Goal: Communication & Community: Share content

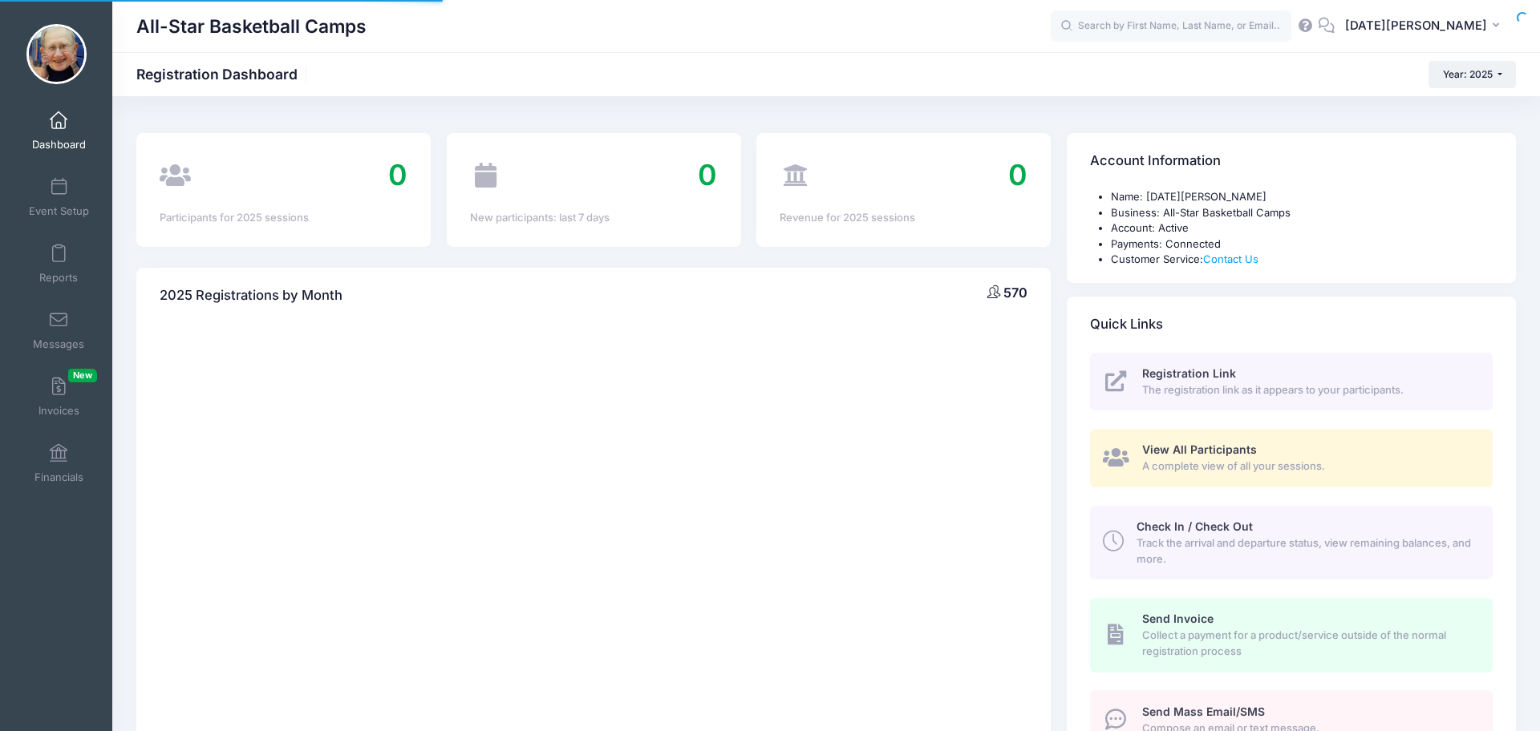
select select
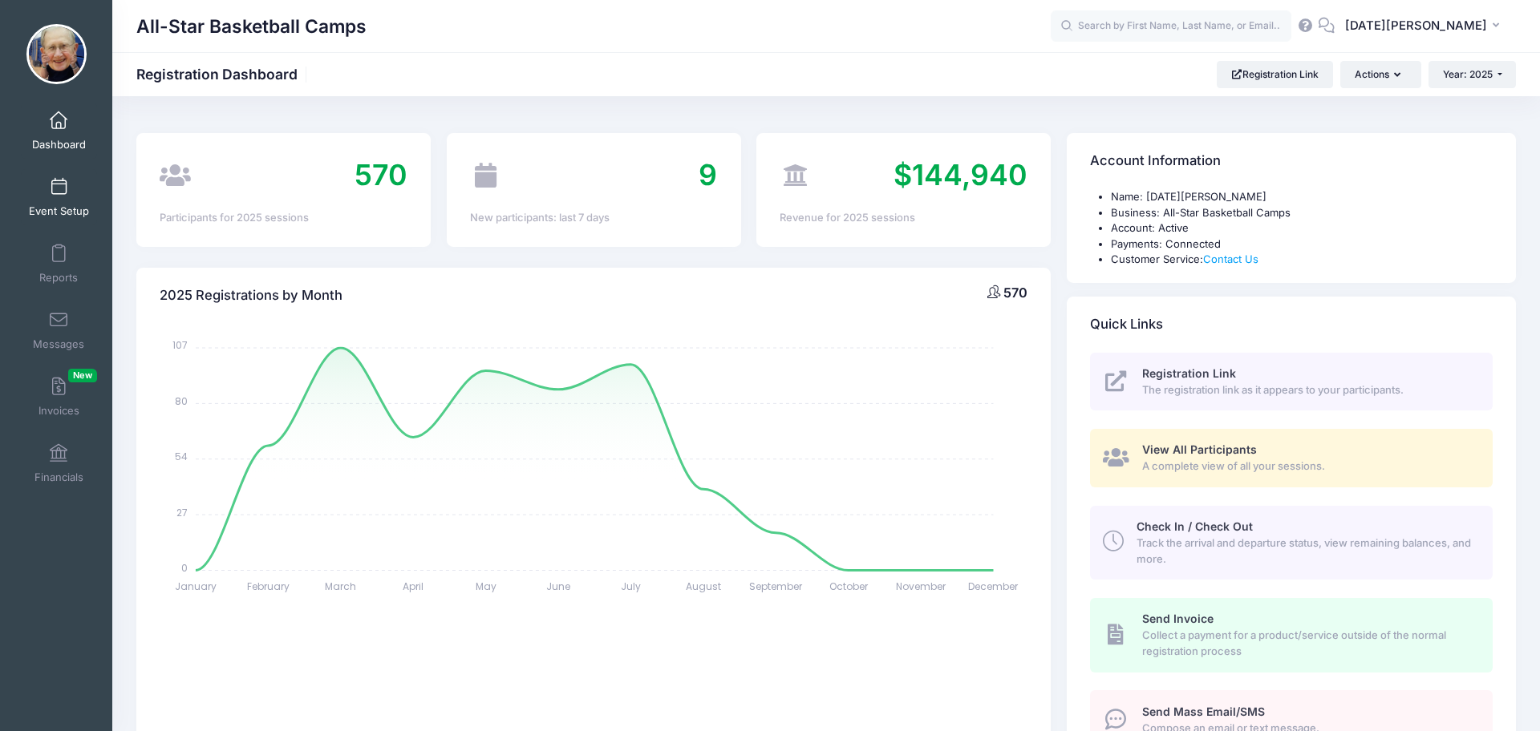
click at [71, 192] on link "Event Setup" at bounding box center [59, 197] width 76 height 56
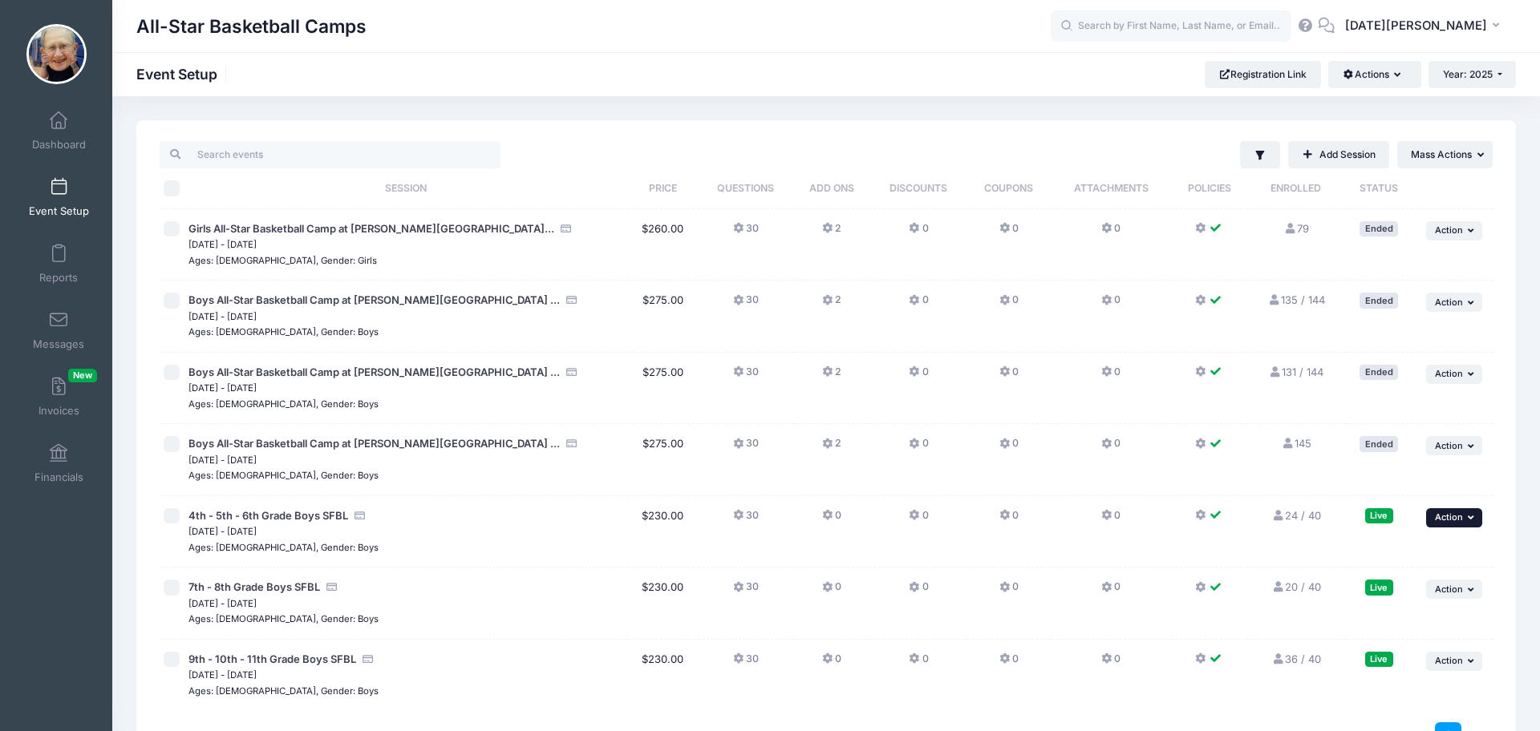
click at [1441, 520] on span "Action" at bounding box center [1449, 517] width 28 height 11
click at [1431, 548] on link "Pause Session" at bounding box center [1402, 553] width 145 height 30
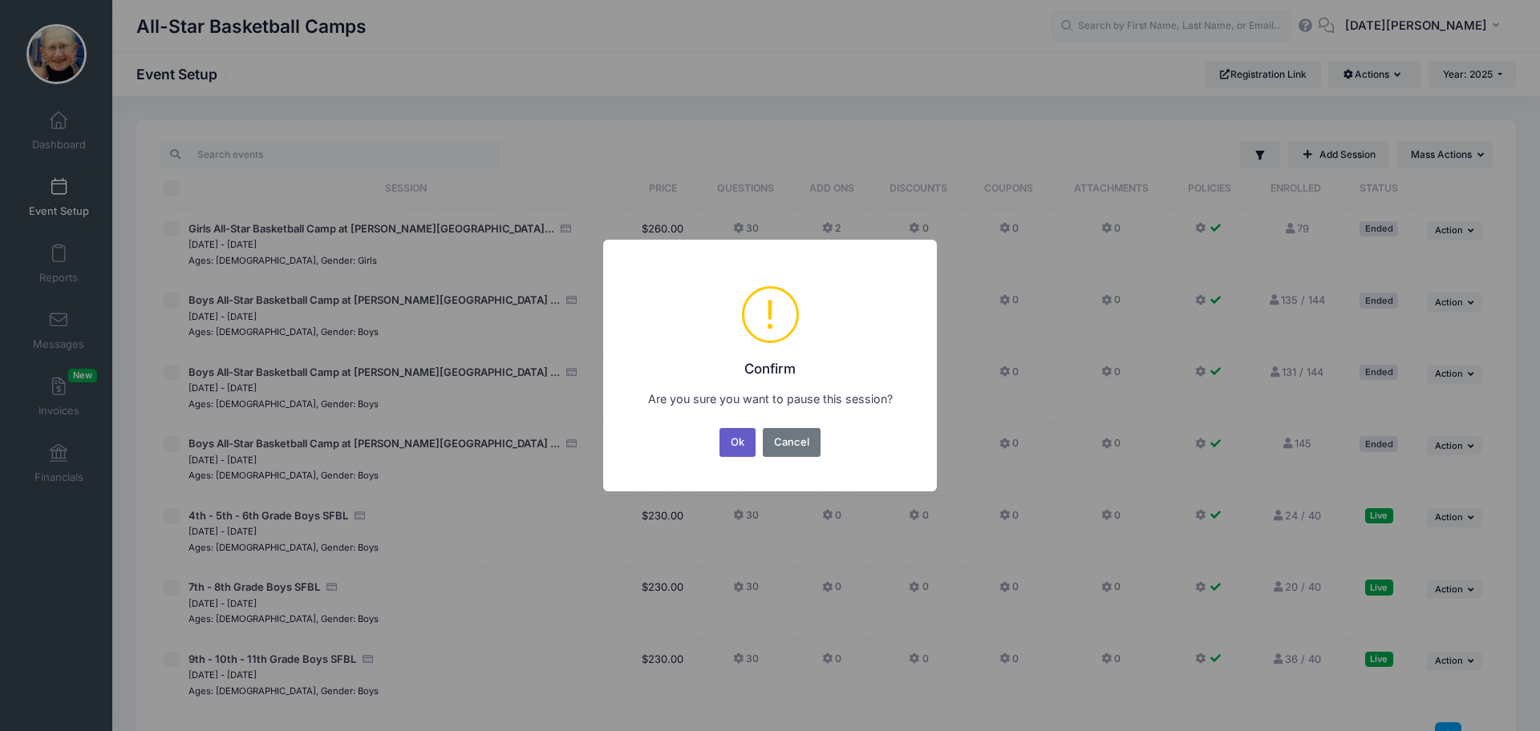
click at [739, 442] on button "Ok" at bounding box center [737, 442] width 37 height 29
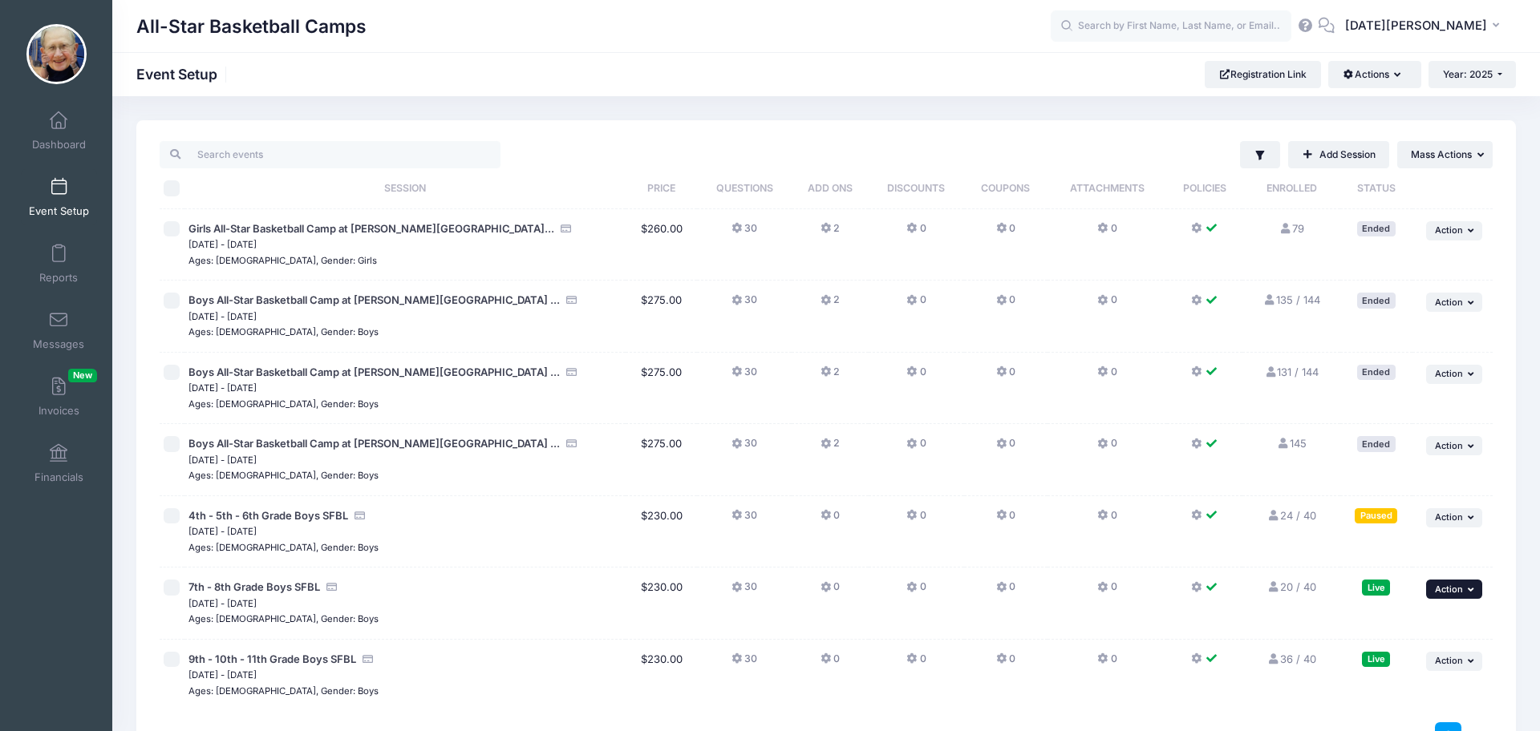
click at [1472, 591] on icon "button" at bounding box center [1473, 589] width 10 height 9
click at [1412, 464] on link "Pause Session" at bounding box center [1402, 462] width 145 height 30
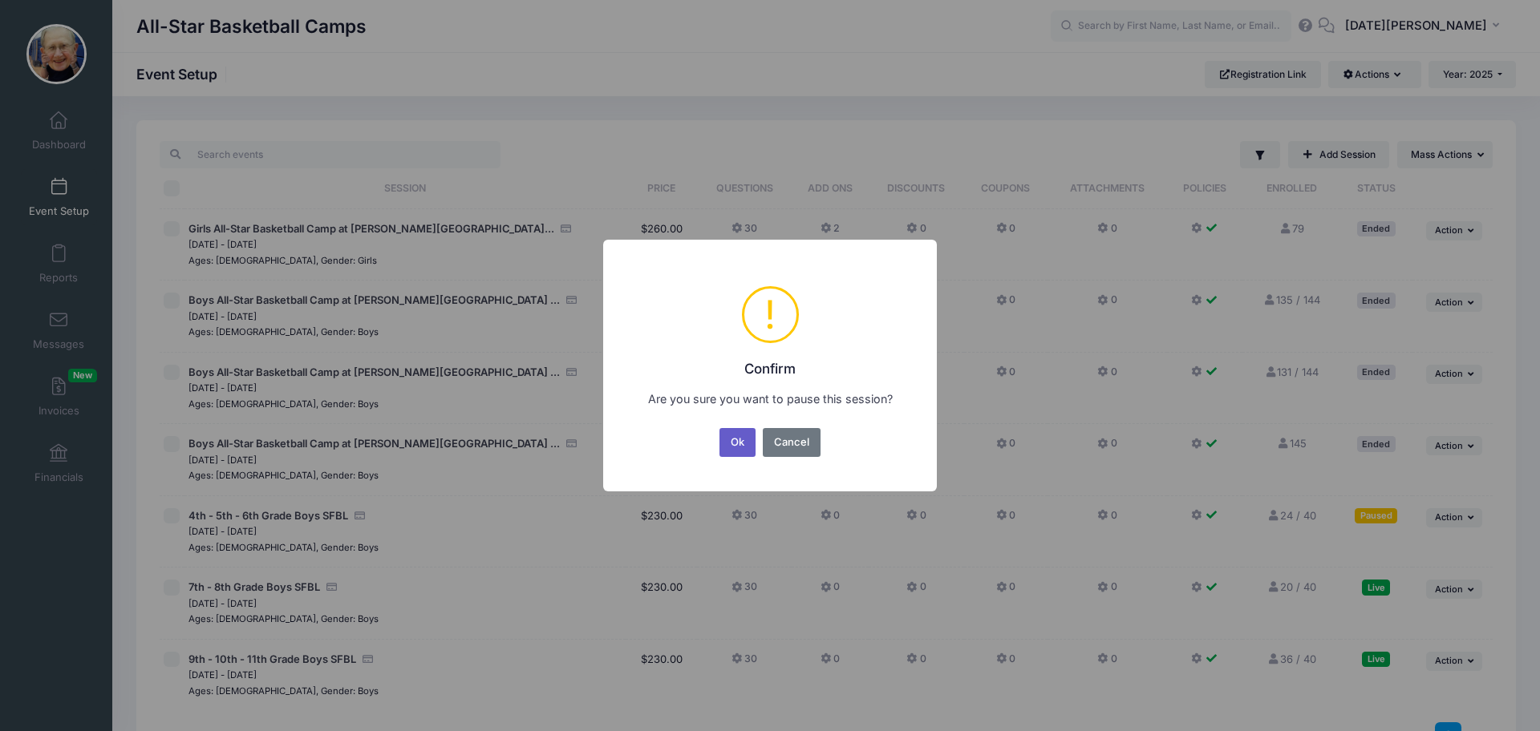
click at [735, 446] on button "Ok" at bounding box center [737, 442] width 37 height 29
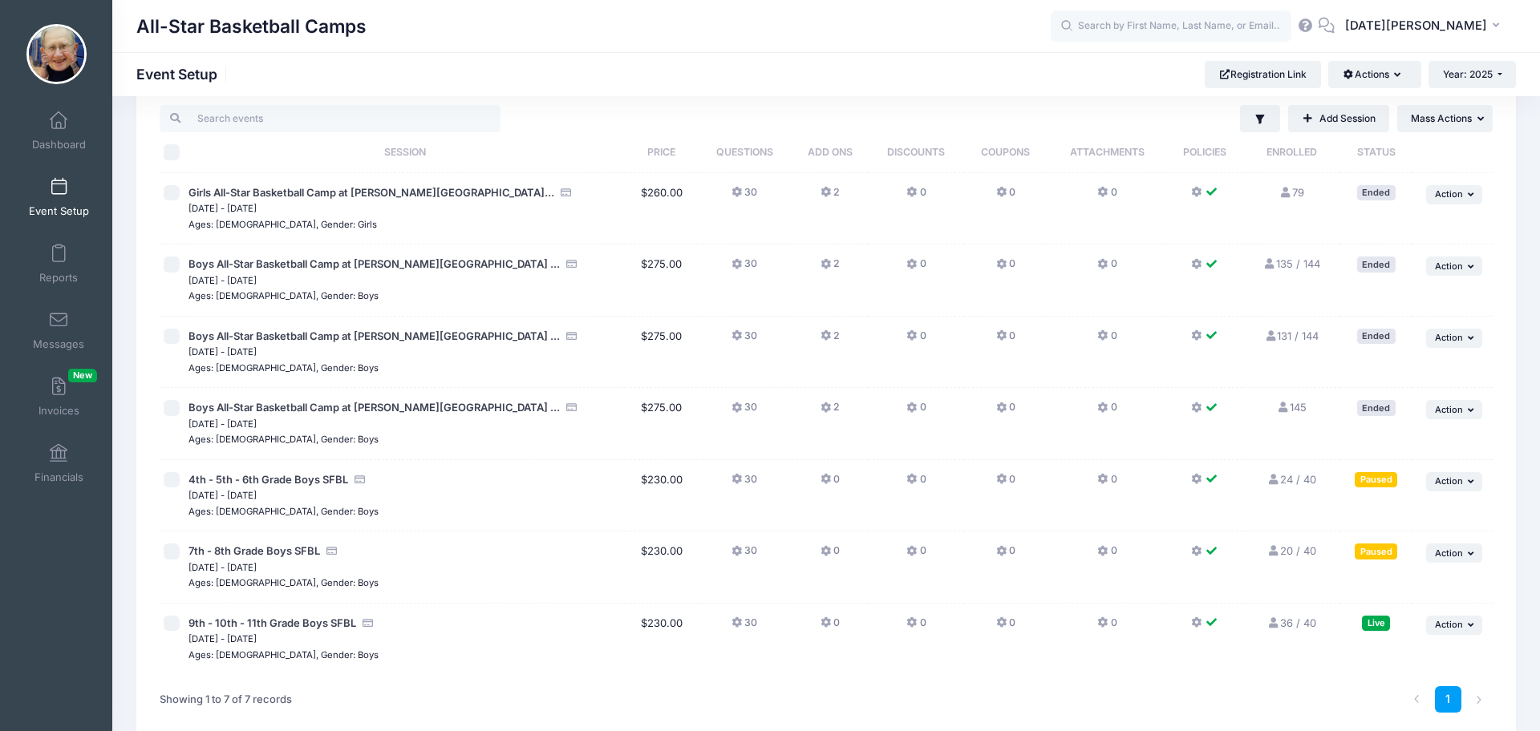
scroll to position [38, 0]
click at [1454, 627] on span "Action" at bounding box center [1449, 622] width 28 height 11
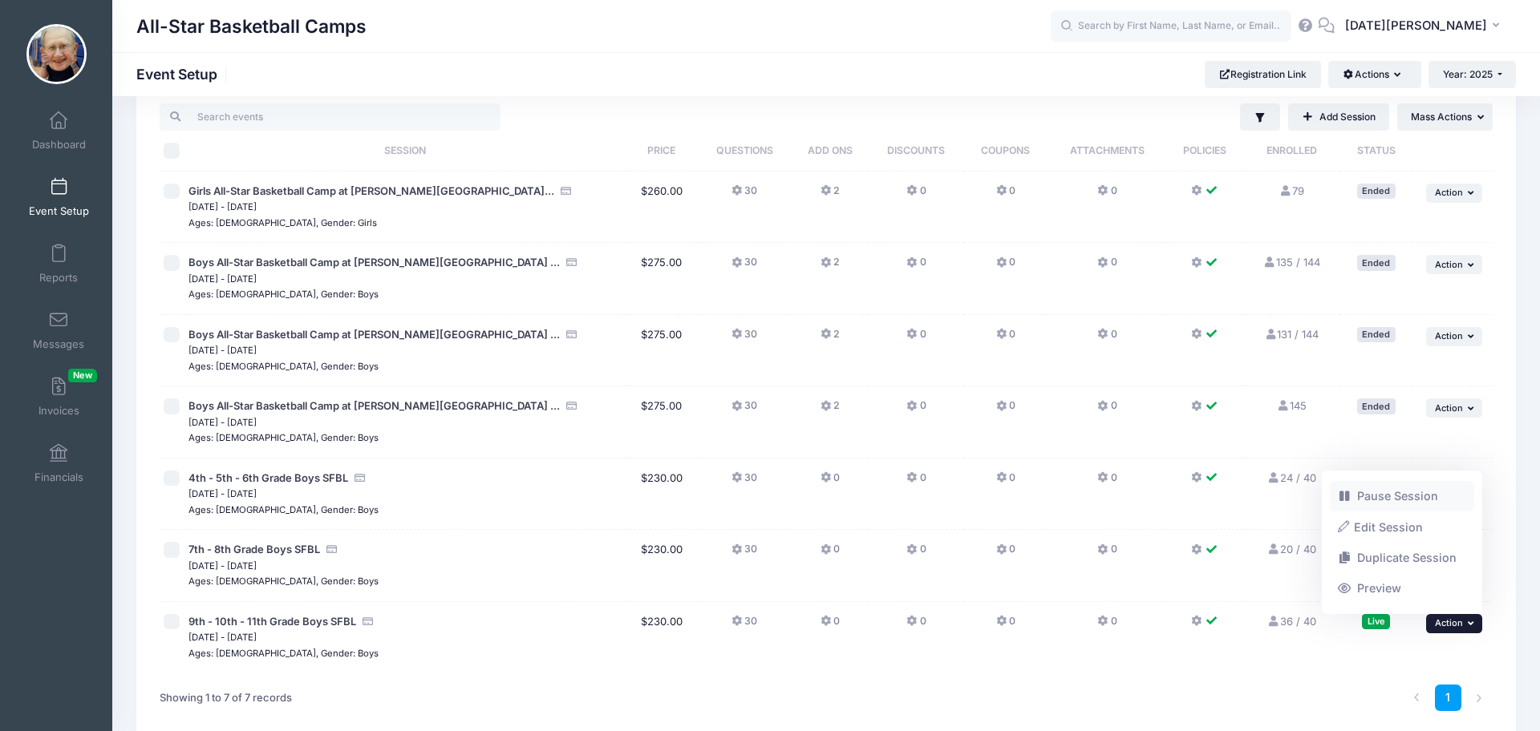
click at [1388, 499] on link "Pause Session" at bounding box center [1402, 496] width 145 height 30
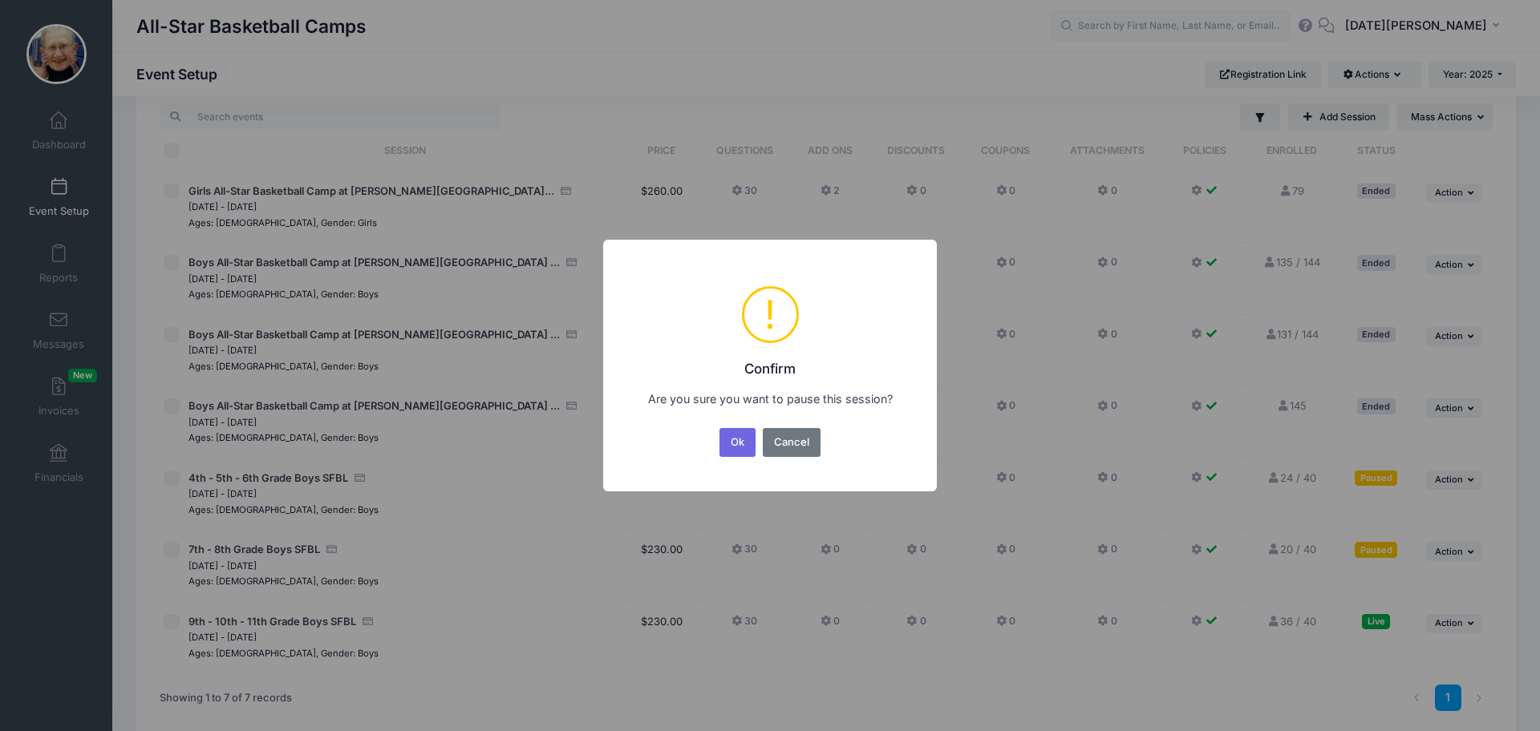
drag, startPoint x: 731, startPoint y: 442, endPoint x: 741, endPoint y: 443, distance: 10.5
click at [731, 442] on button "Ok" at bounding box center [737, 442] width 37 height 29
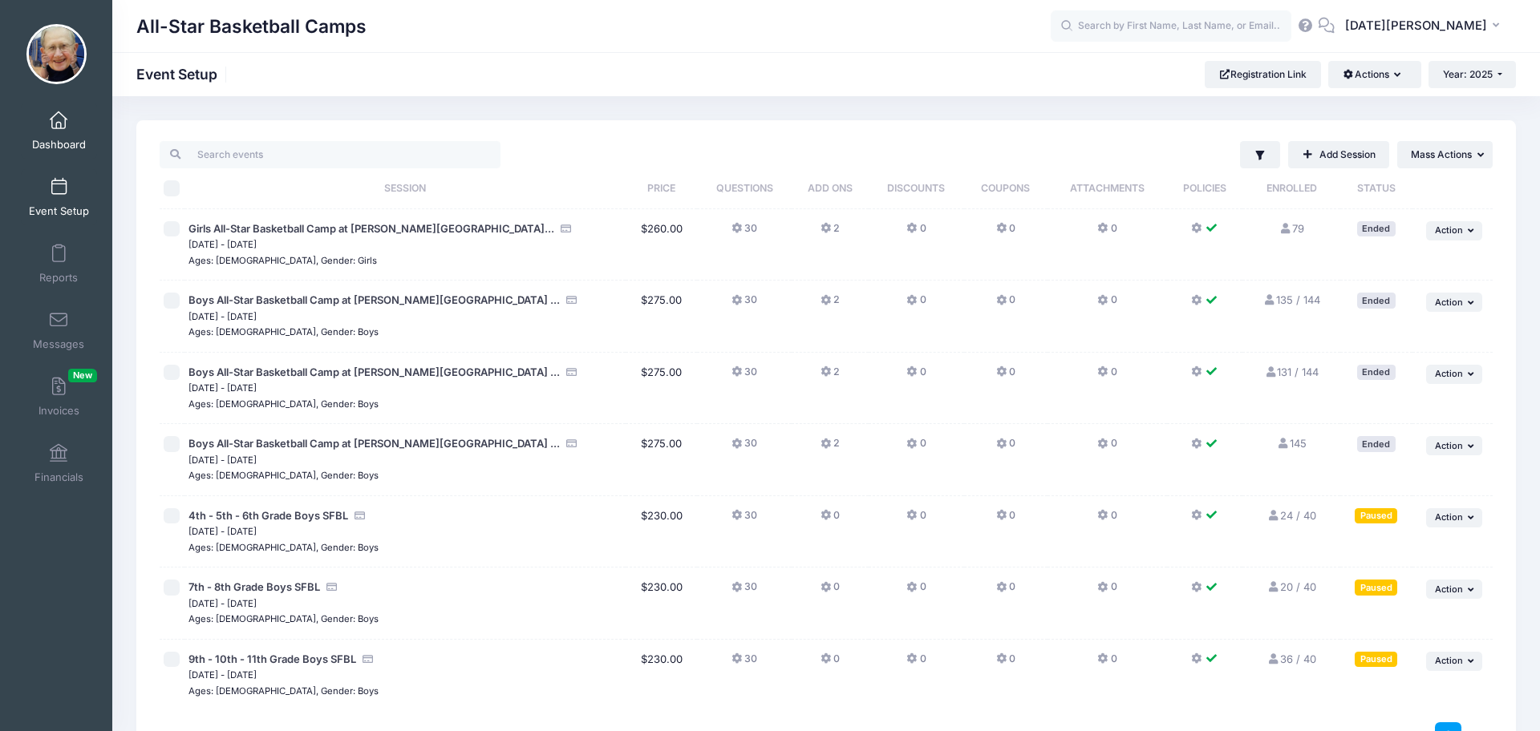
click at [59, 123] on span at bounding box center [59, 121] width 0 height 18
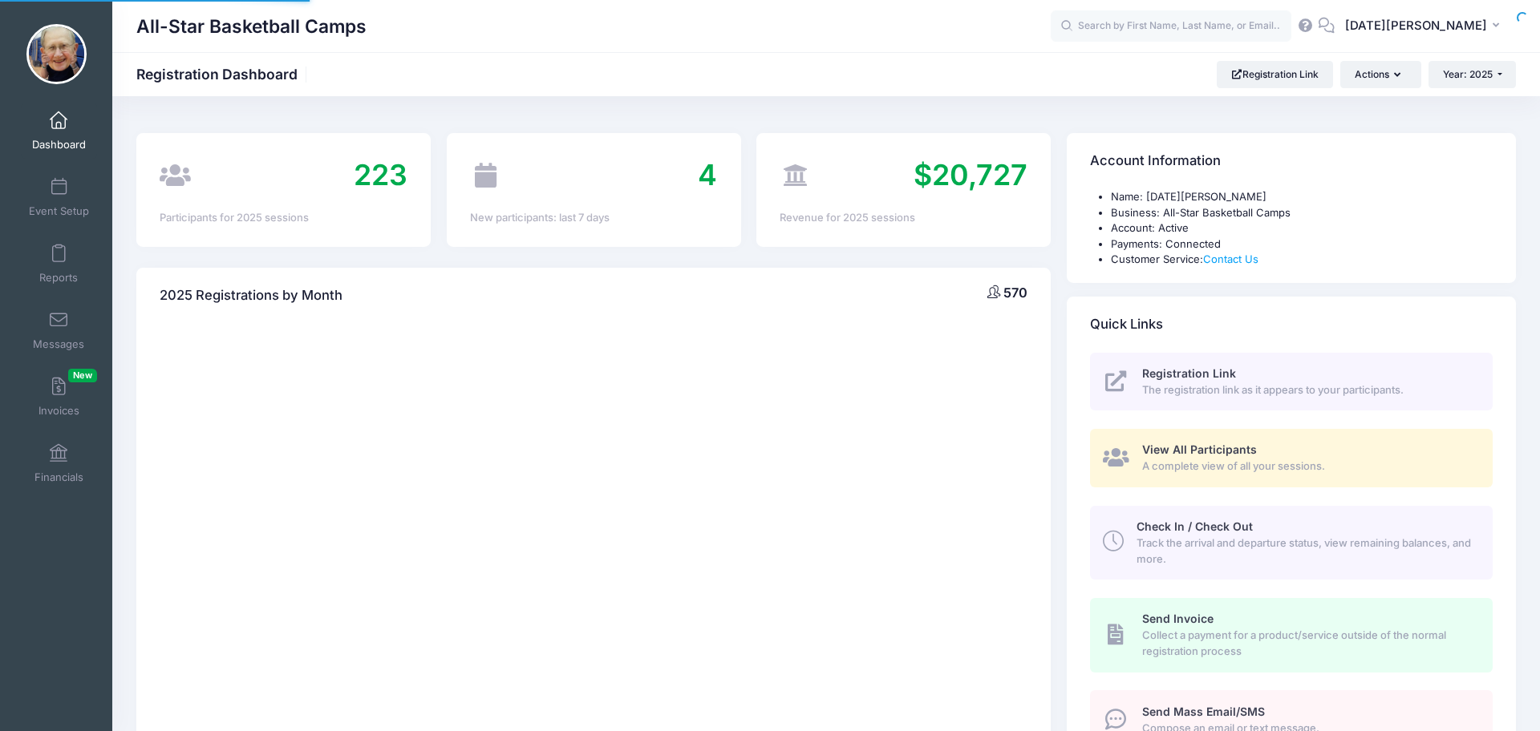
select select
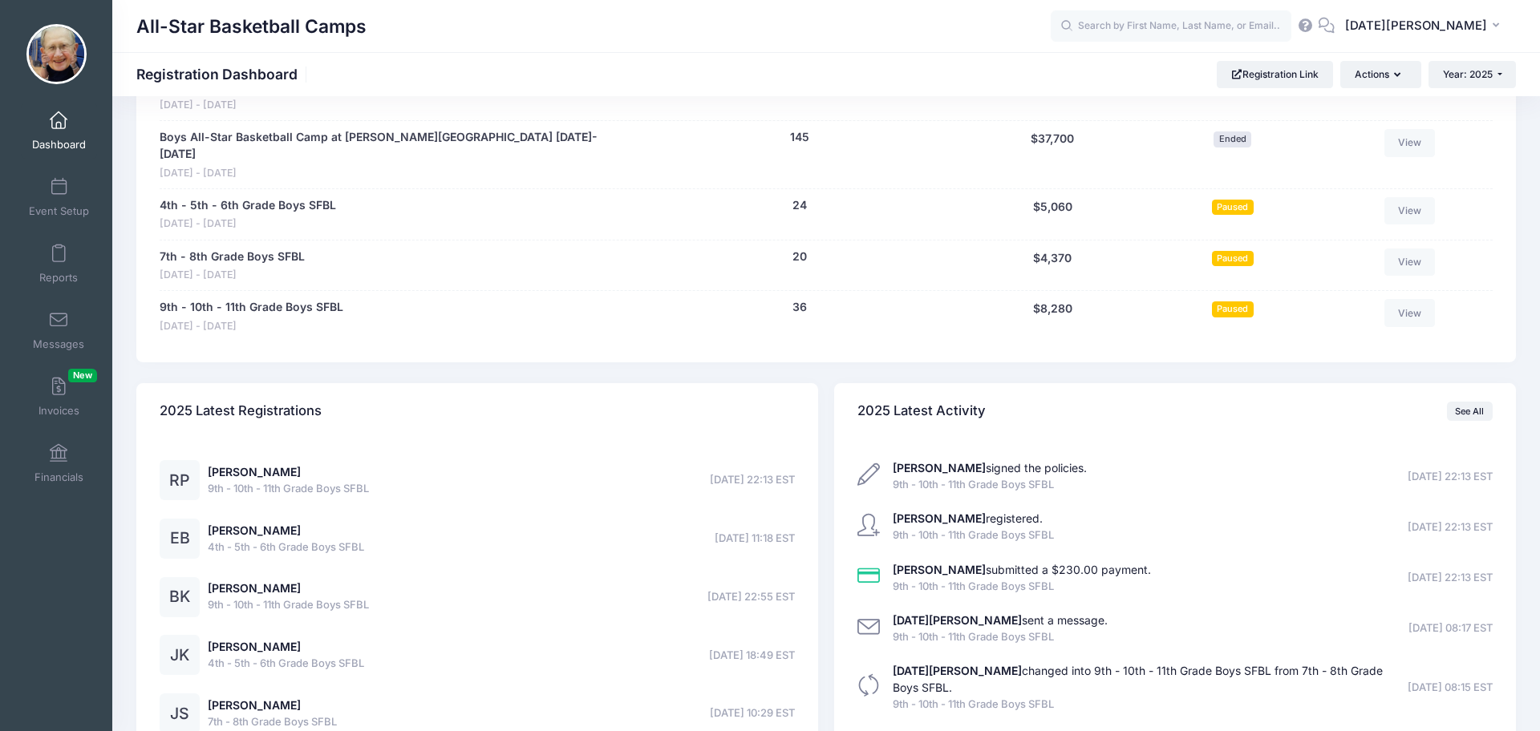
scroll to position [1042, 0]
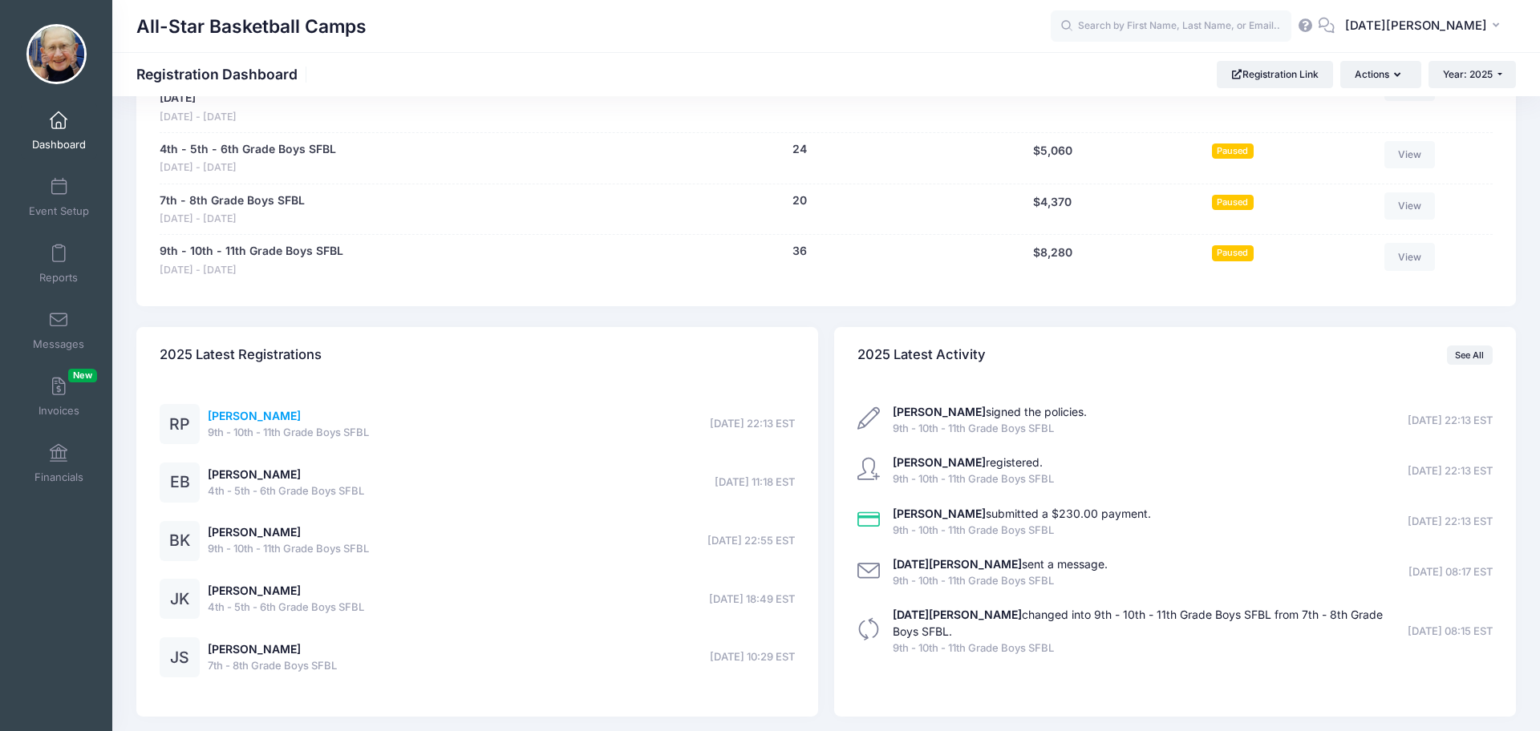
click at [249, 409] on link "[PERSON_NAME]" at bounding box center [254, 416] width 93 height 14
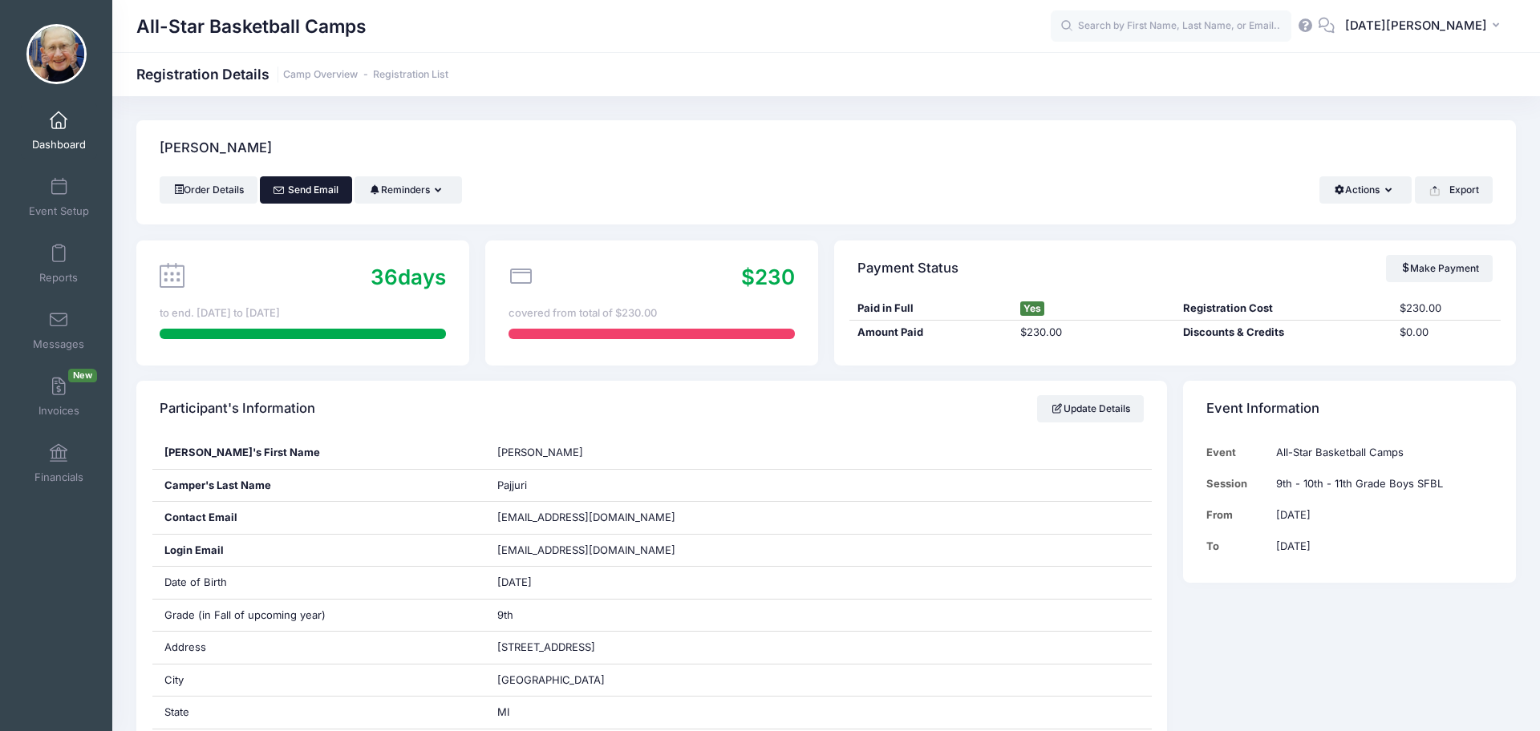
click at [316, 192] on link "Send Email" at bounding box center [306, 189] width 92 height 27
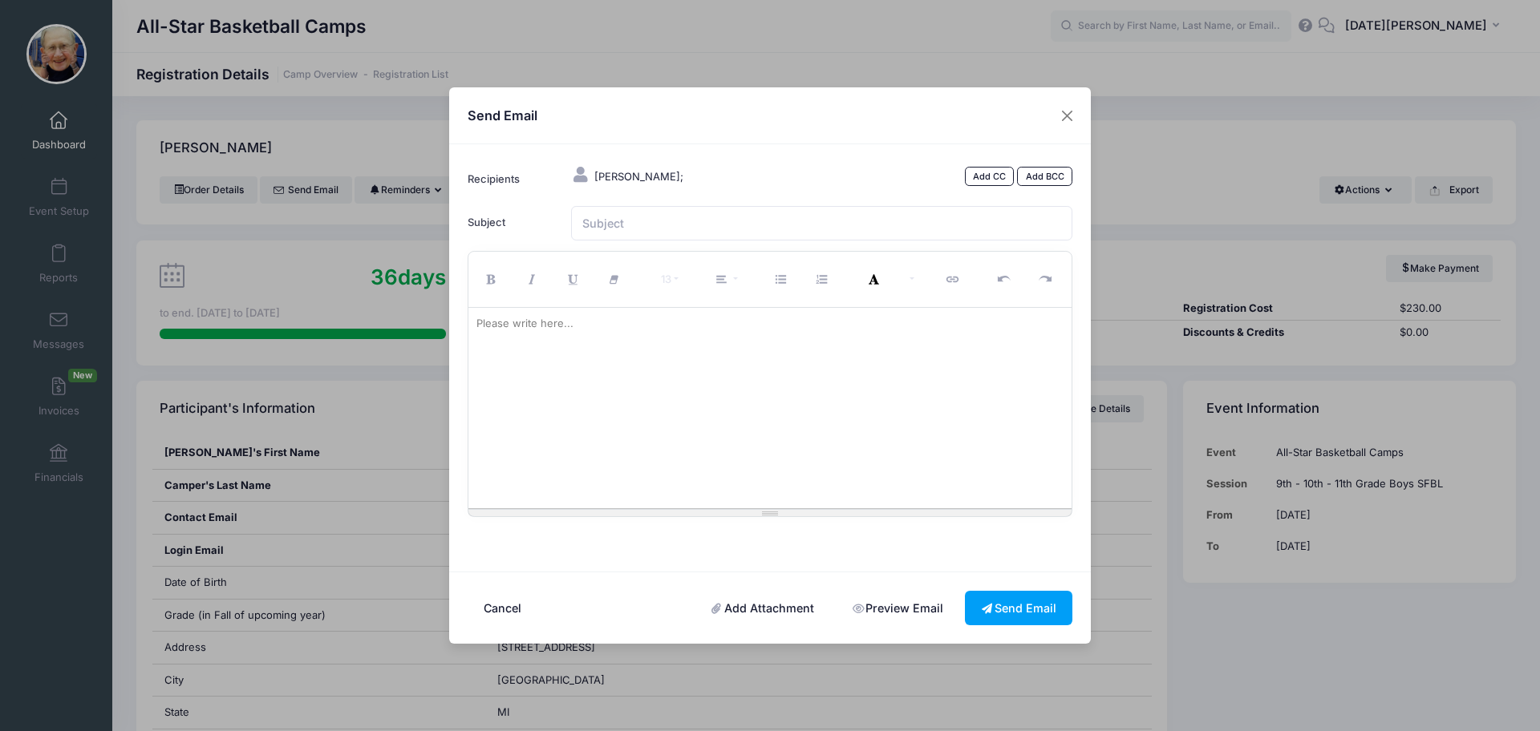
click at [611, 347] on div at bounding box center [770, 408] width 604 height 200
paste div
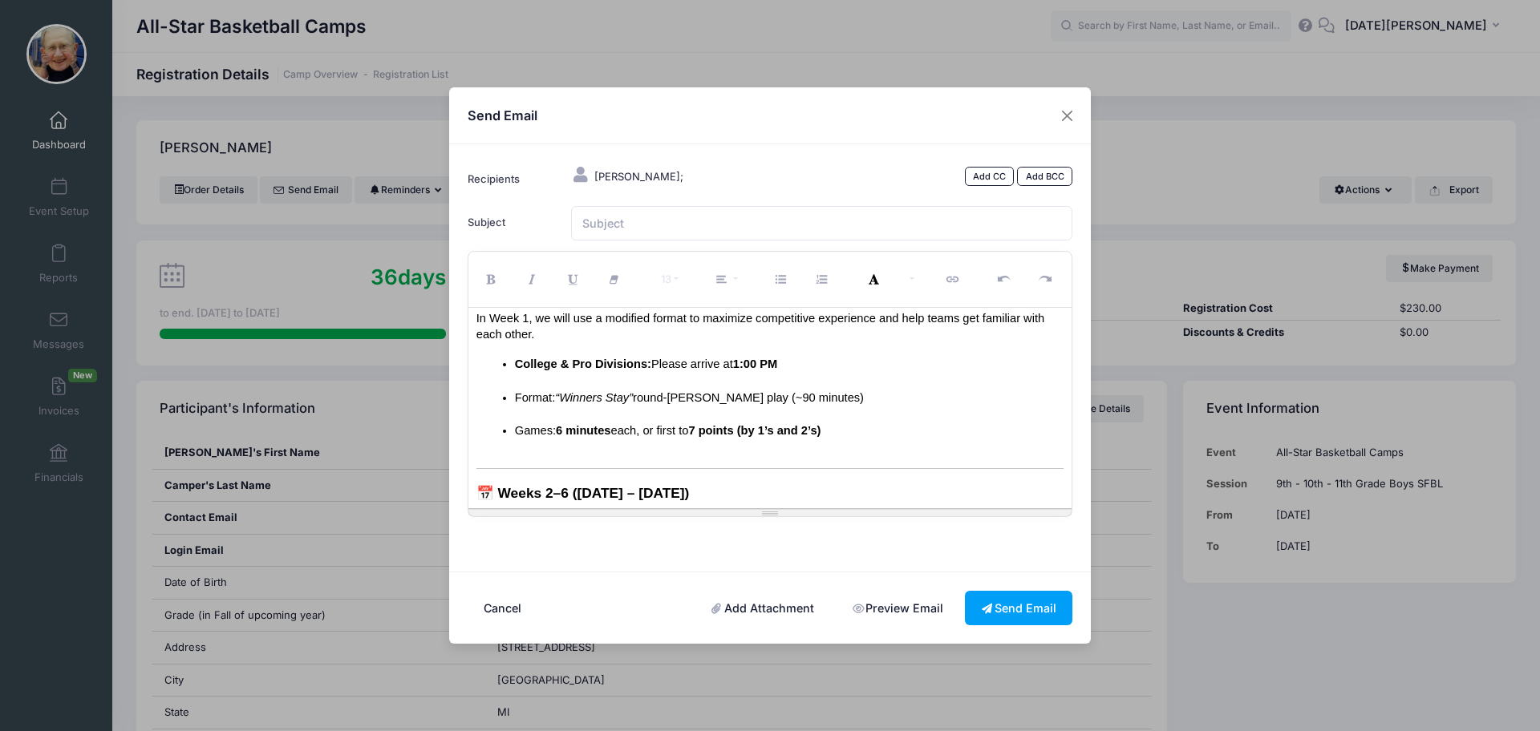
scroll to position [179, 0]
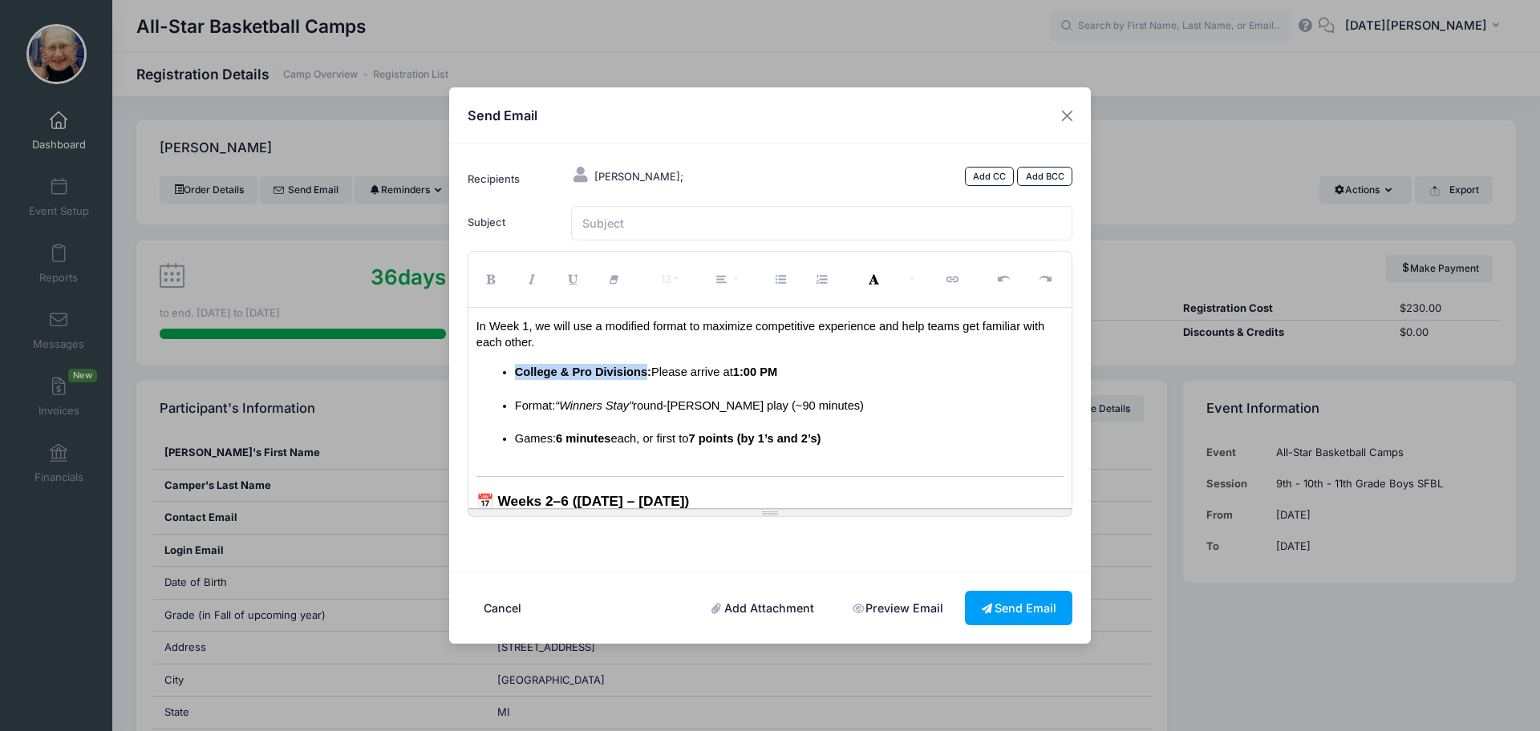
drag, startPoint x: 646, startPoint y: 372, endPoint x: 516, endPoint y: 366, distance: 130.1
click at [516, 366] on span "College & Pro Divisions:" at bounding box center [583, 372] width 136 height 13
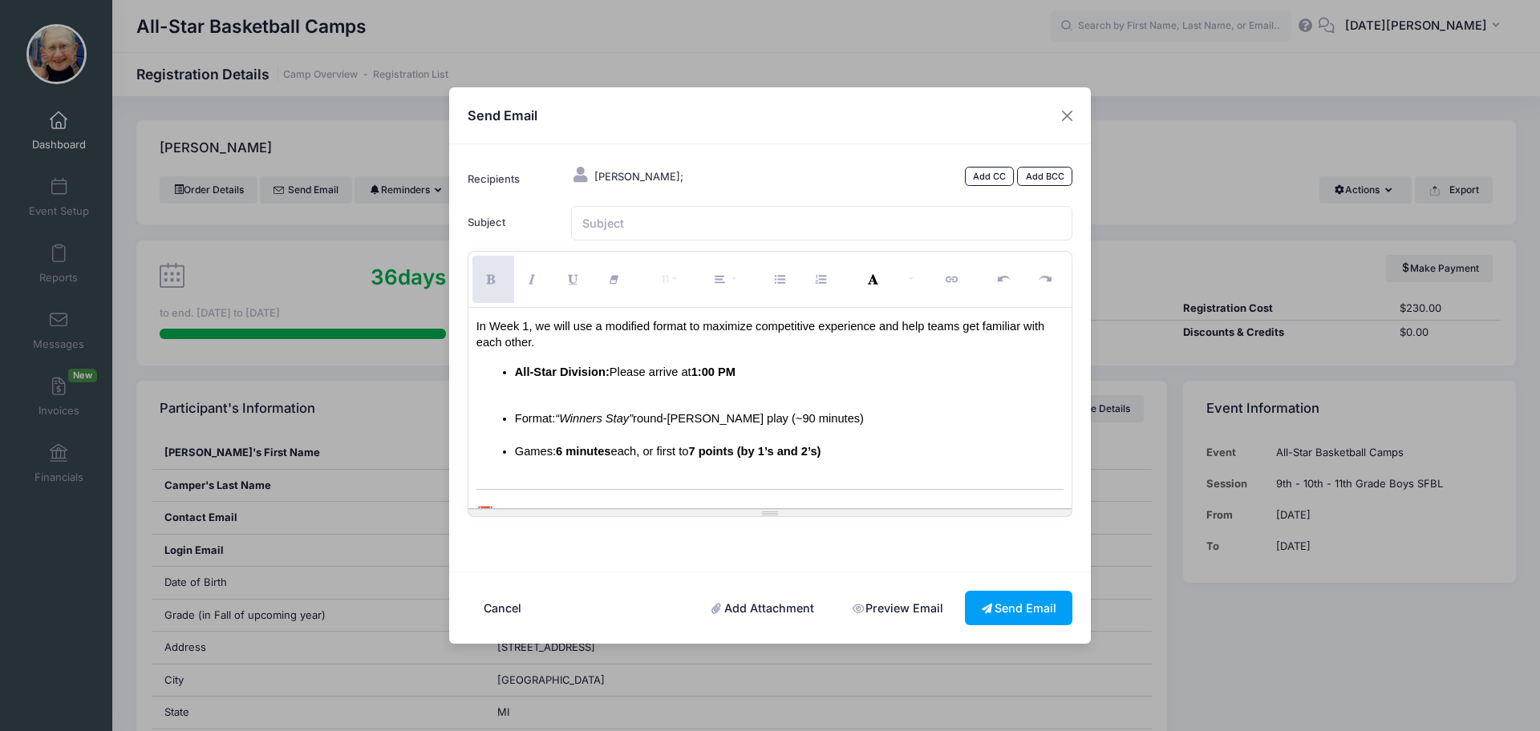
click at [599, 387] on li "All-Star Division: Please arrive at 1:00 PM" at bounding box center [789, 386] width 549 height 46
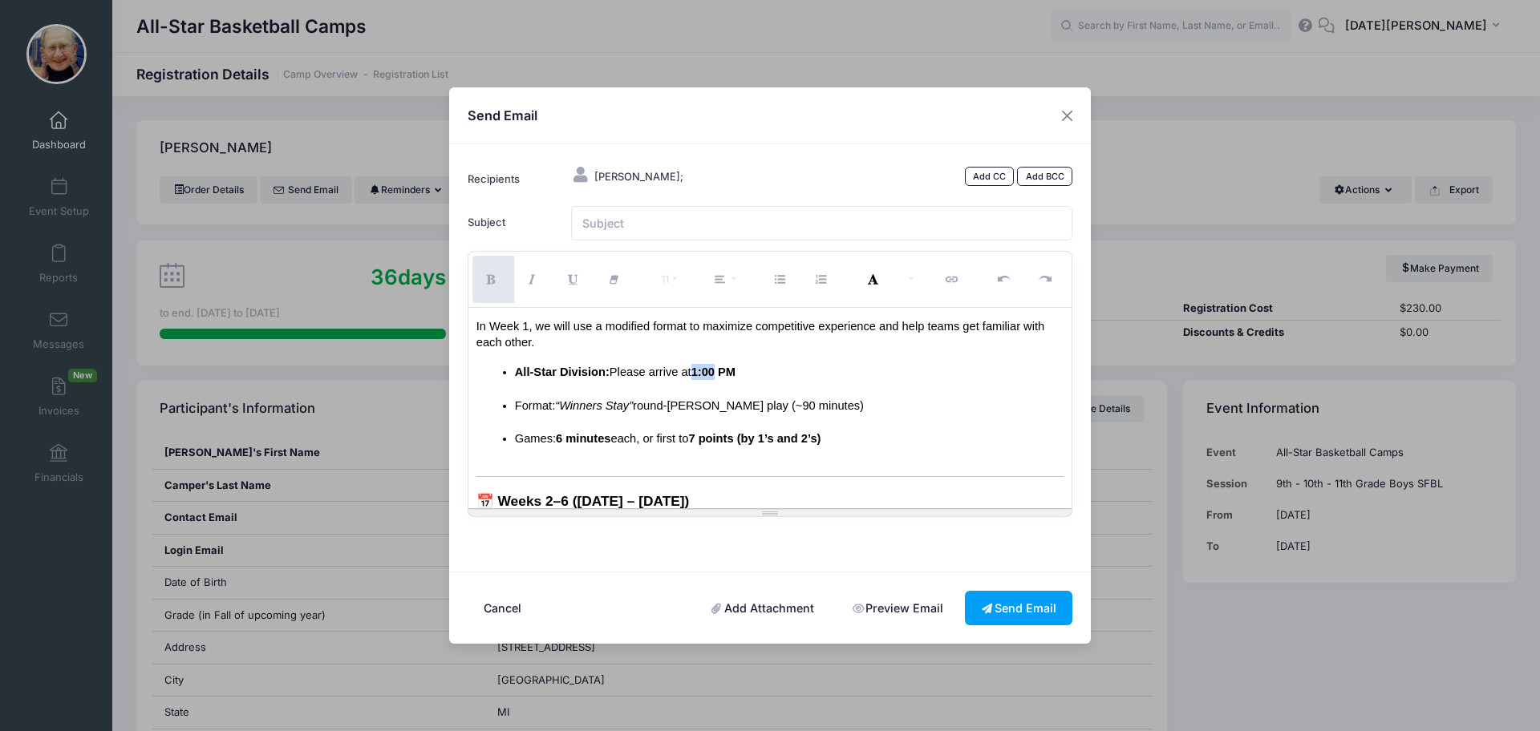
drag, startPoint x: 721, startPoint y: 370, endPoint x: 700, endPoint y: 370, distance: 20.8
click at [700, 370] on span "1:00 PM" at bounding box center [713, 372] width 44 height 13
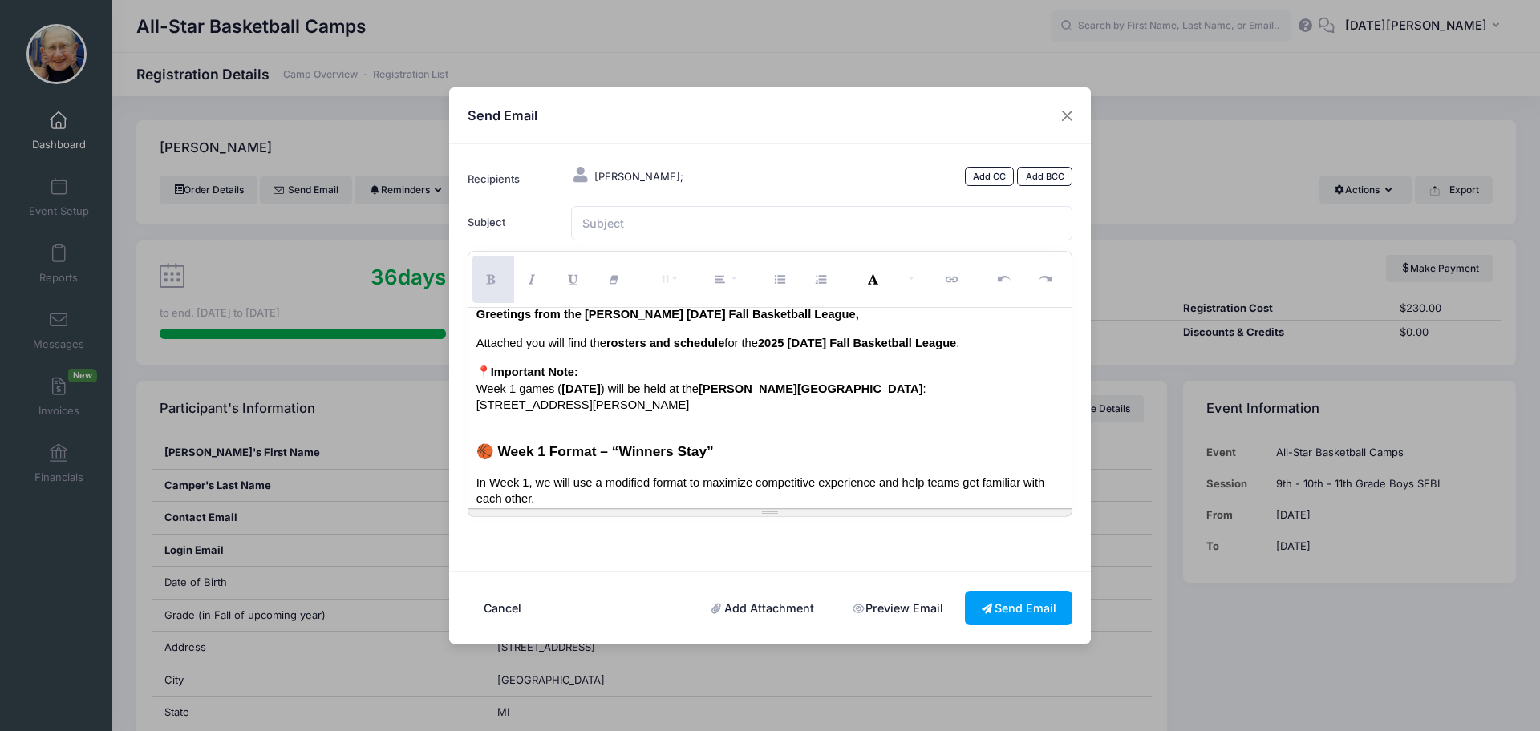
scroll to position [0, 0]
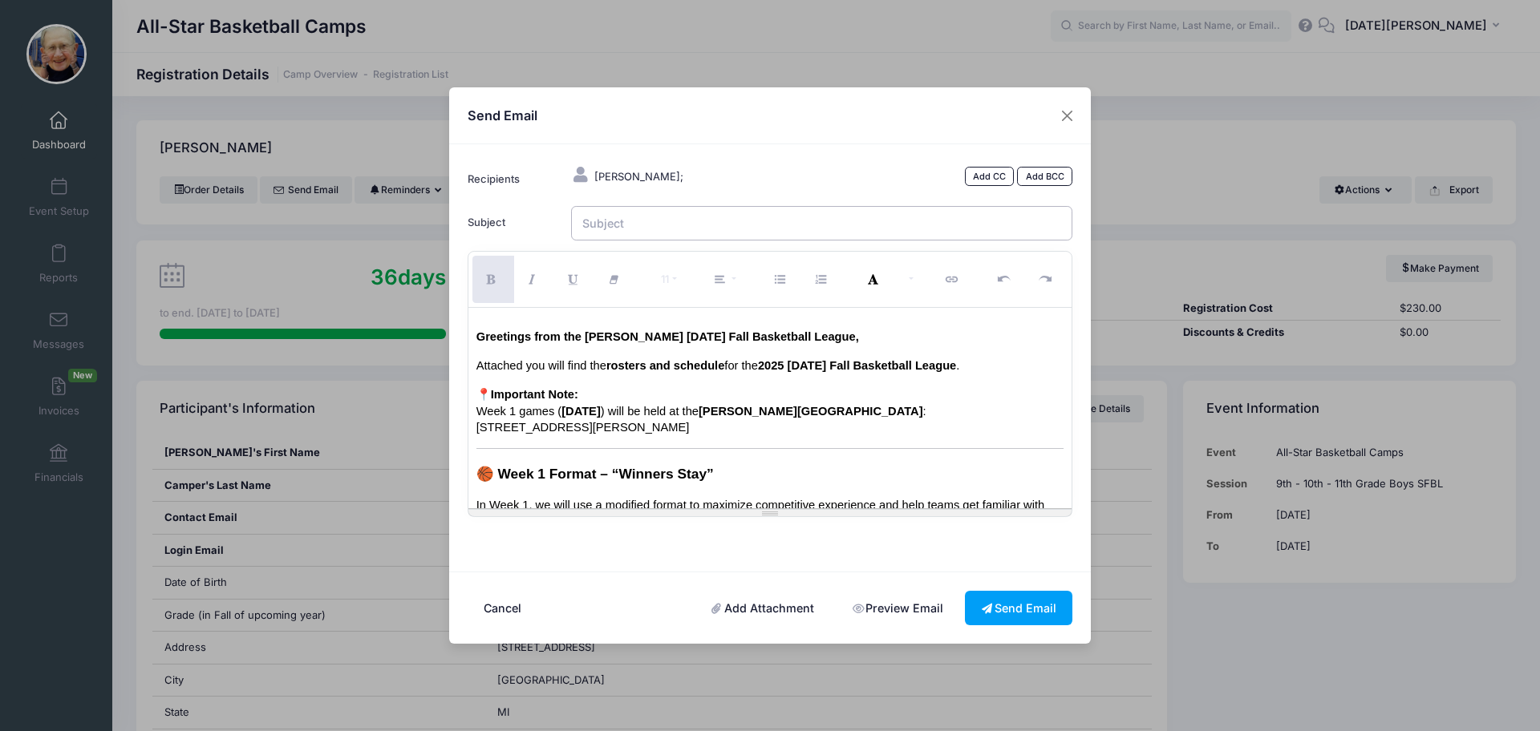
click at [647, 227] on input "Subject" at bounding box center [822, 223] width 502 height 34
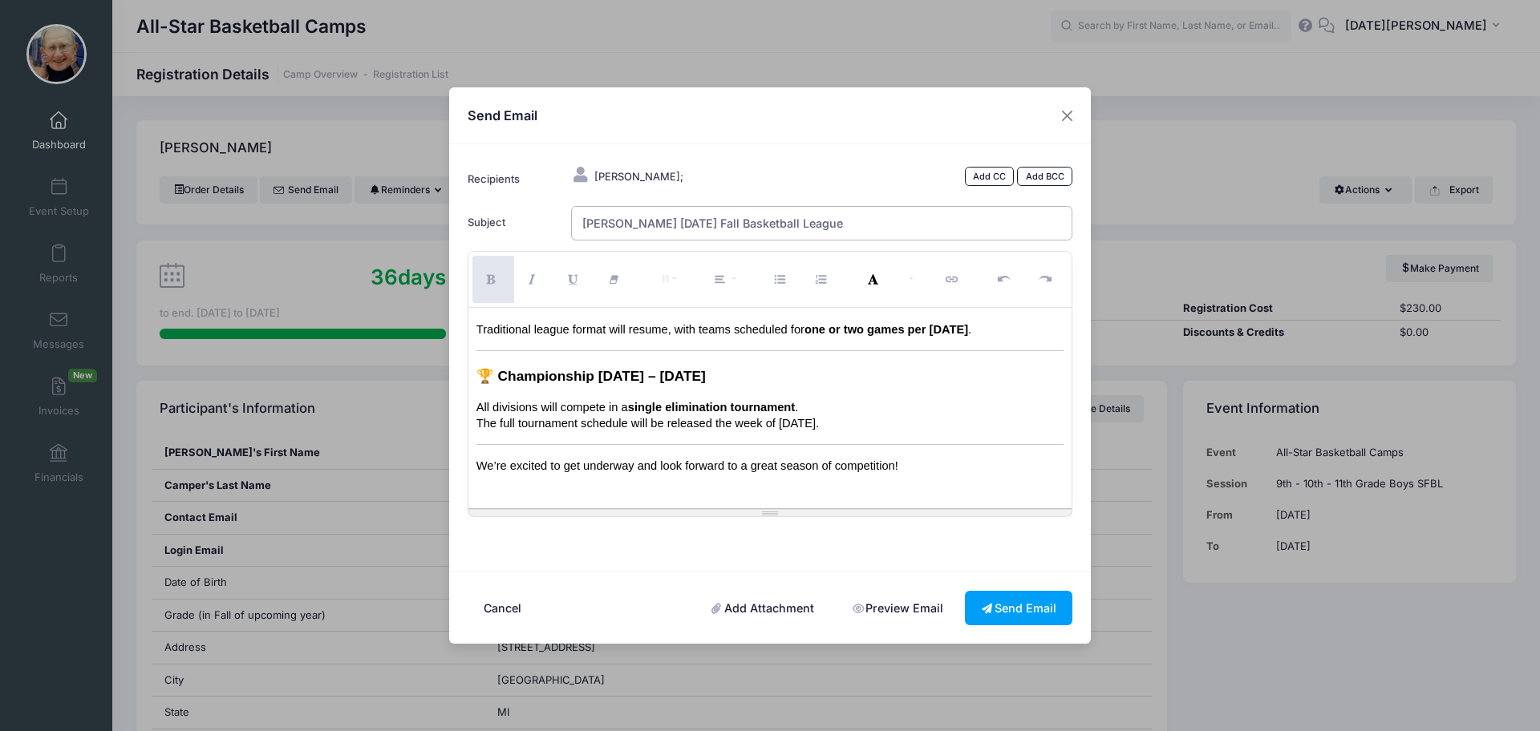
scroll to position [395, 0]
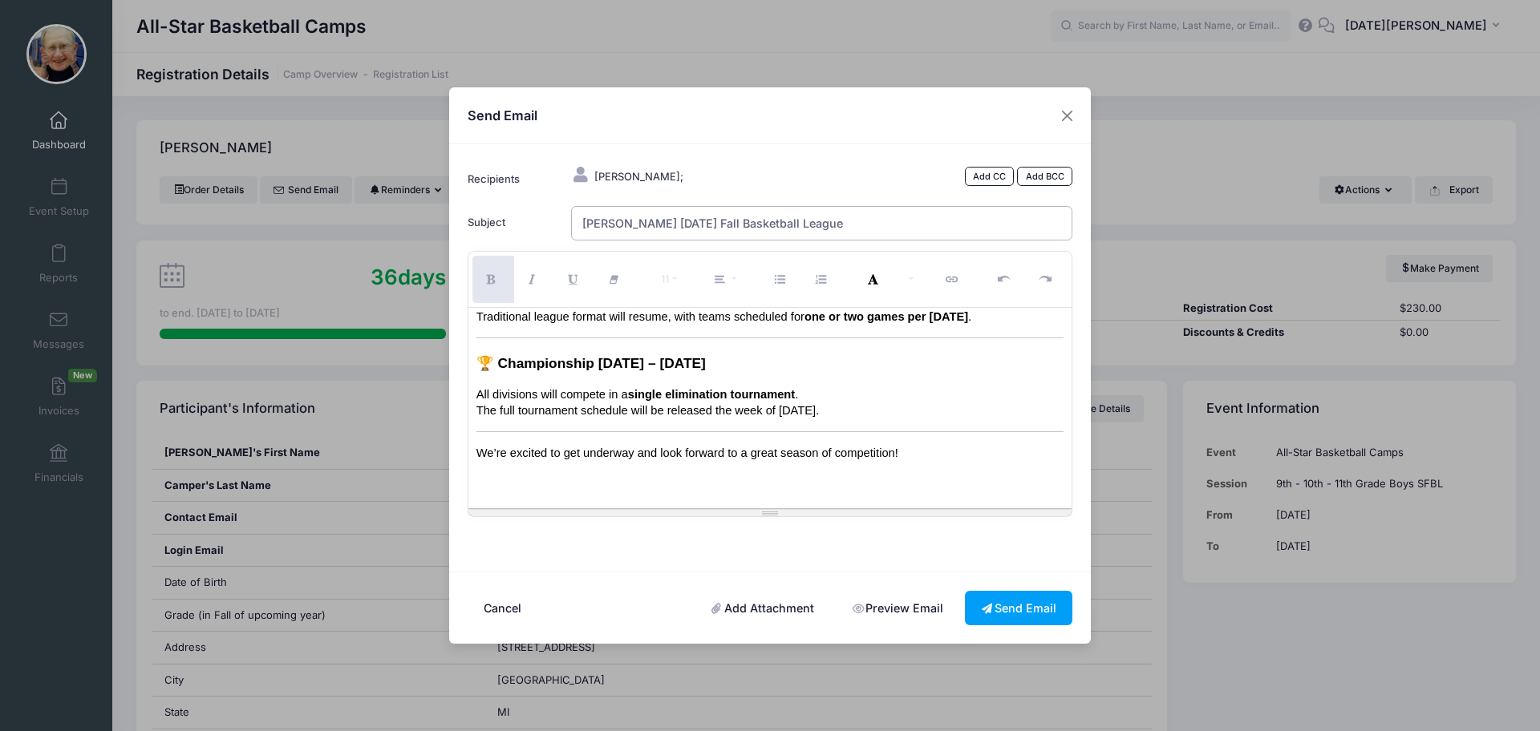
type input "Madonna Sunday Fall Basketball League"
click at [741, 607] on link "Add Attachment" at bounding box center [763, 608] width 136 height 34
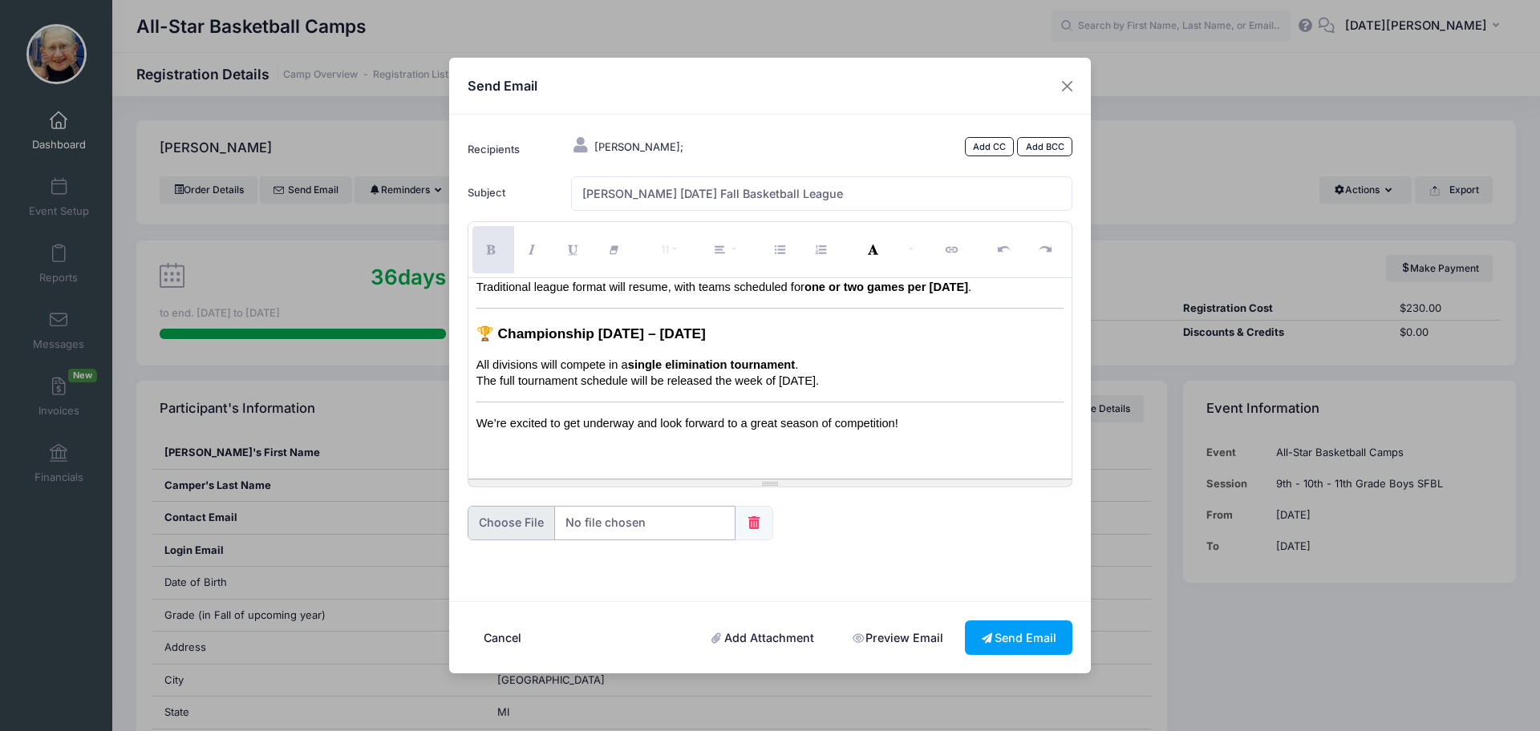
click at [648, 508] on input "file" at bounding box center [602, 523] width 268 height 34
type input "C:\fakepath\All-Star SFBL Roster & Schedule 2025 (1).pdf"
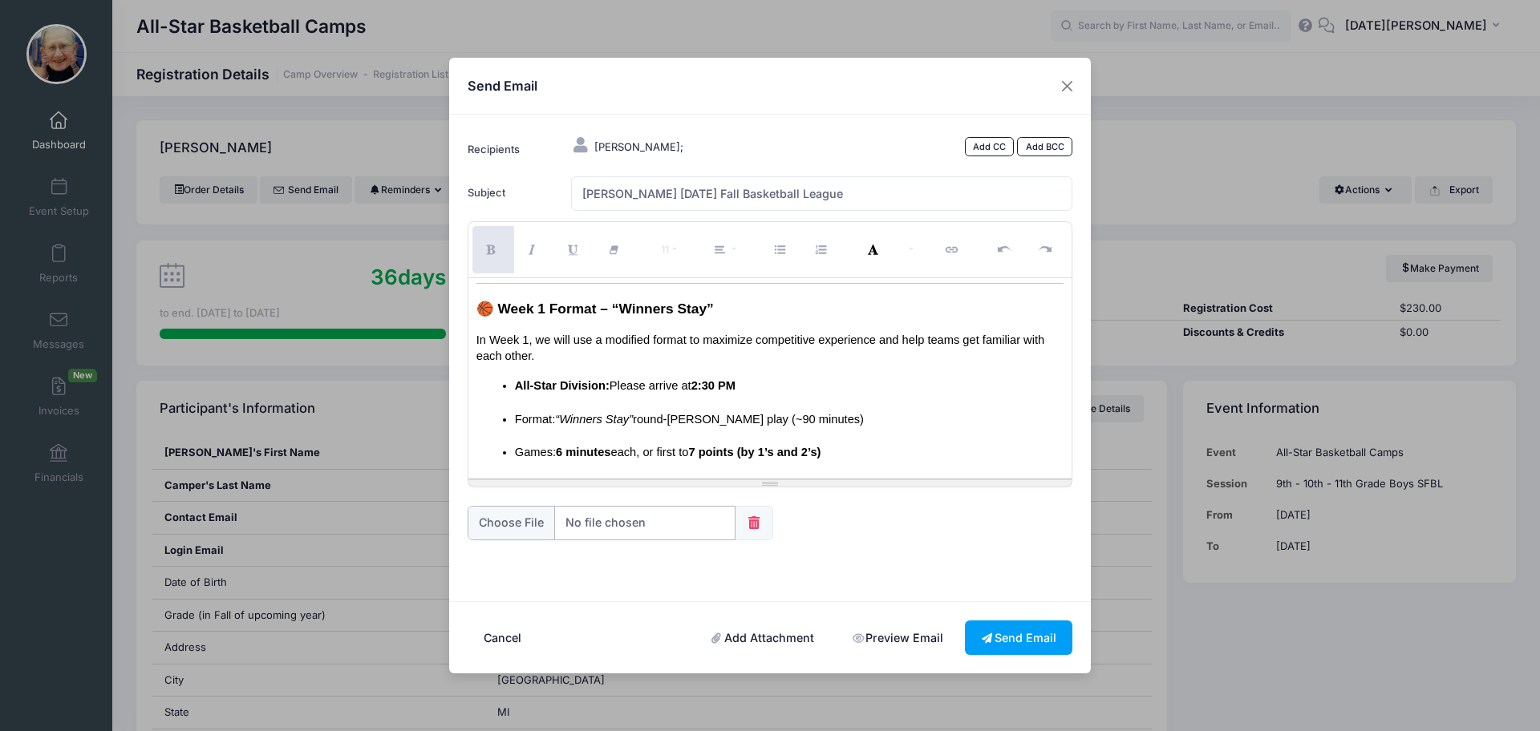
scroll to position [0, 0]
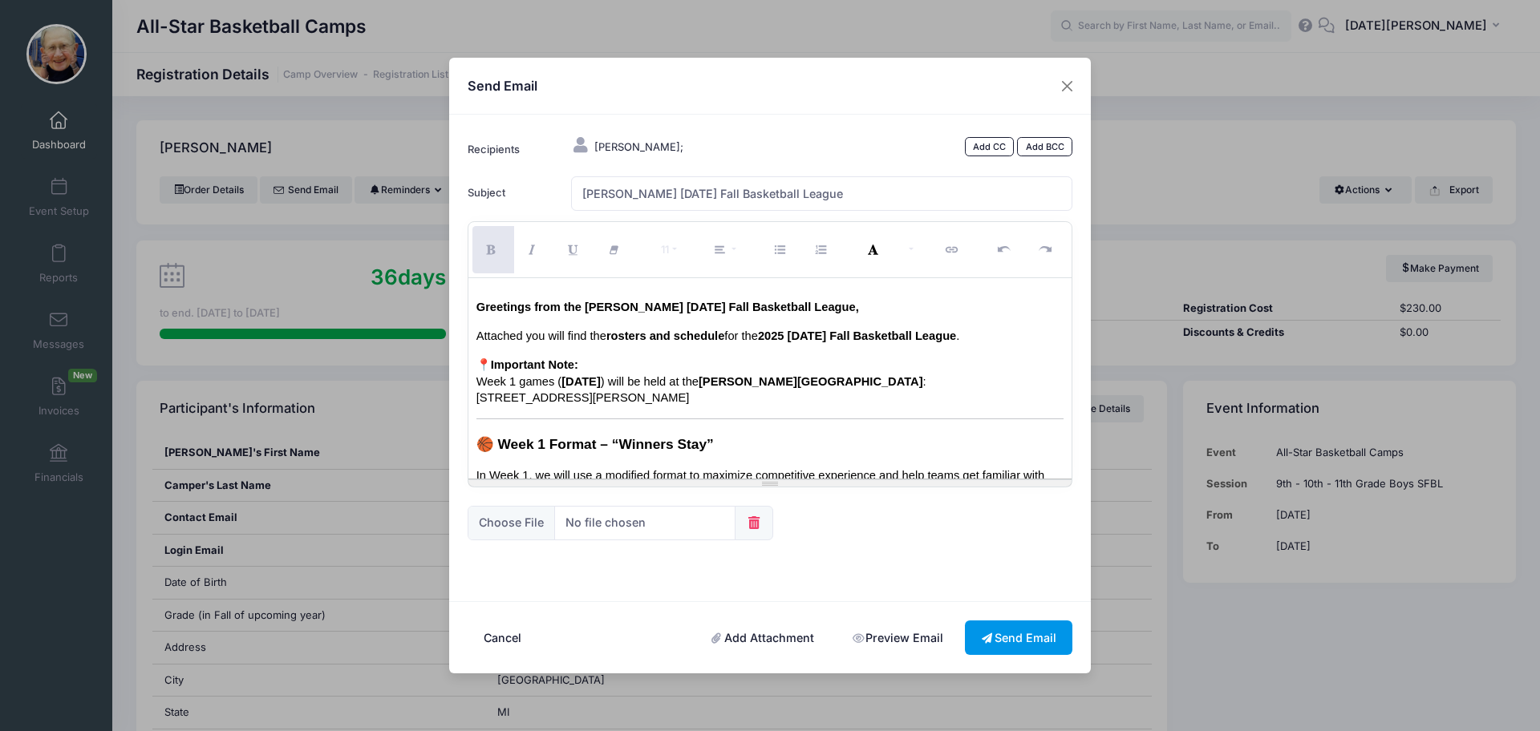
click at [1014, 639] on button "Send Email" at bounding box center [1018, 638] width 107 height 34
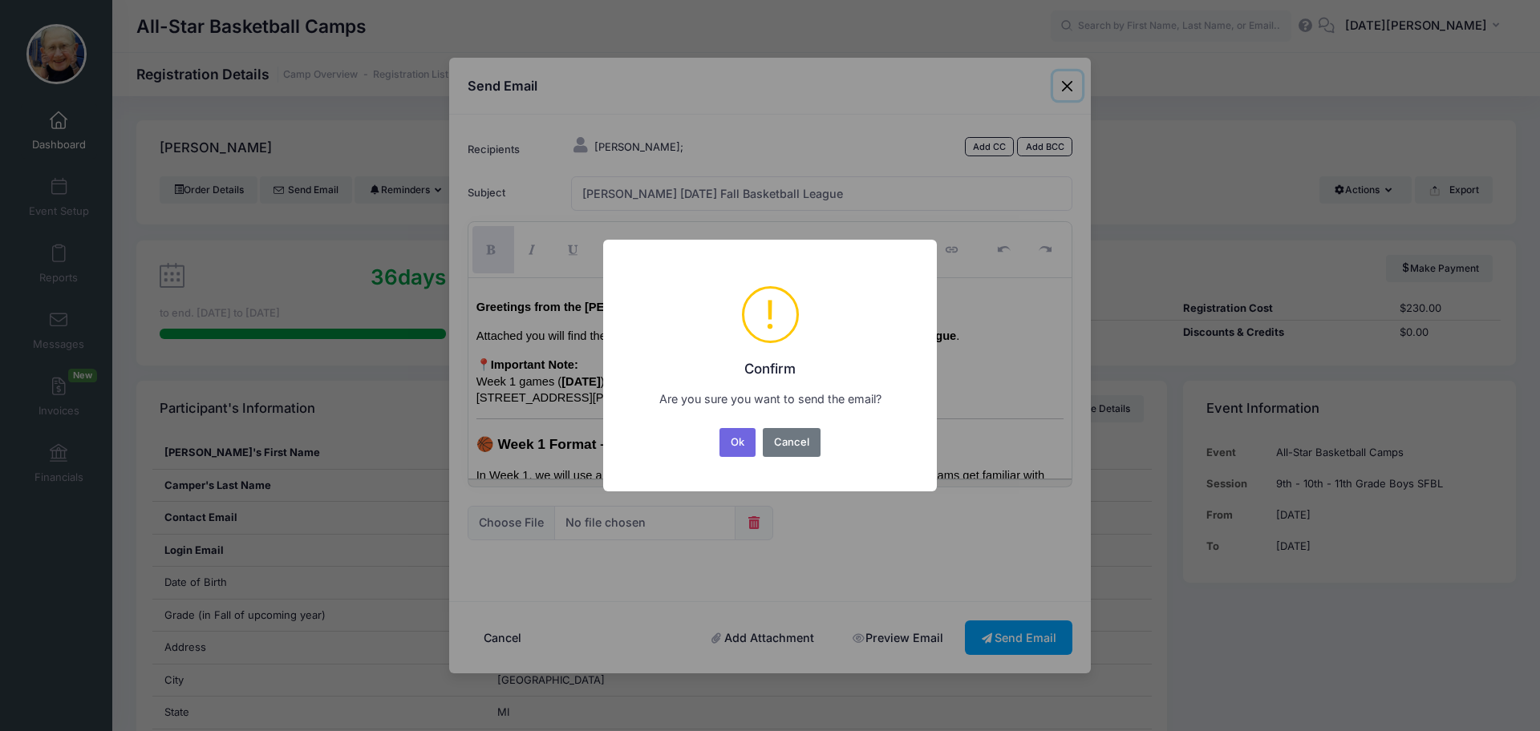
click at [720, 447] on button "Ok" at bounding box center [737, 442] width 37 height 29
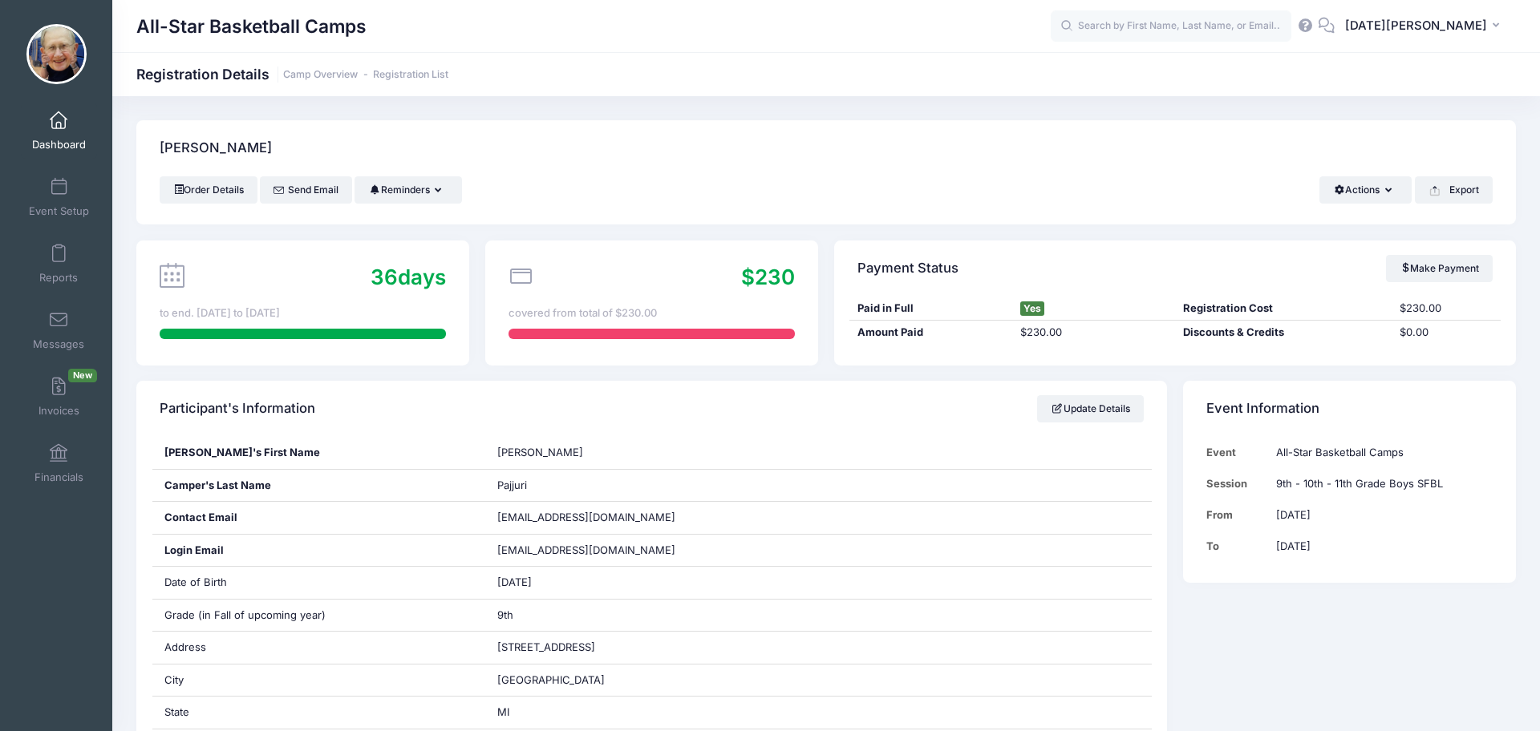
click at [59, 121] on span at bounding box center [59, 121] width 0 height 18
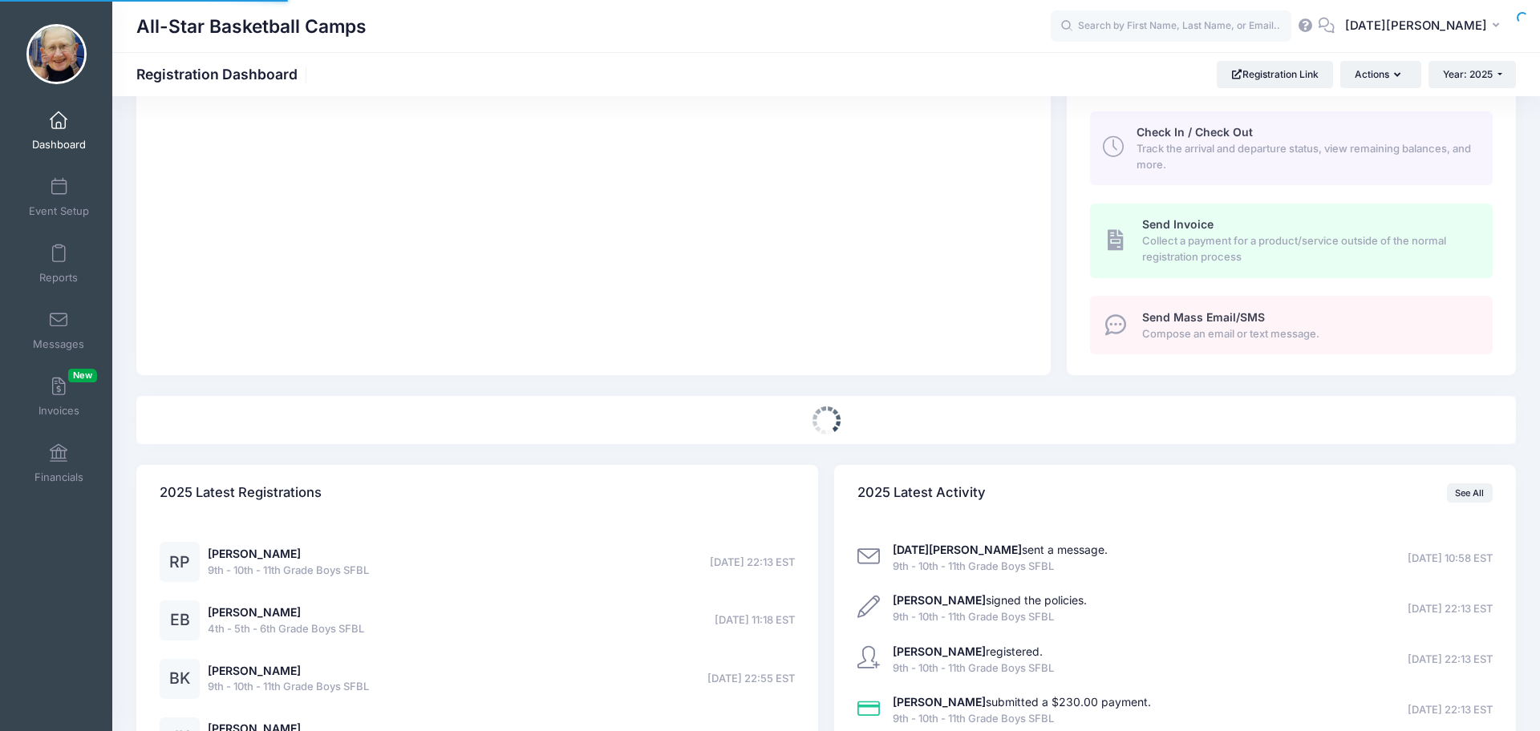
select select
